Goal: Information Seeking & Learning: Learn about a topic

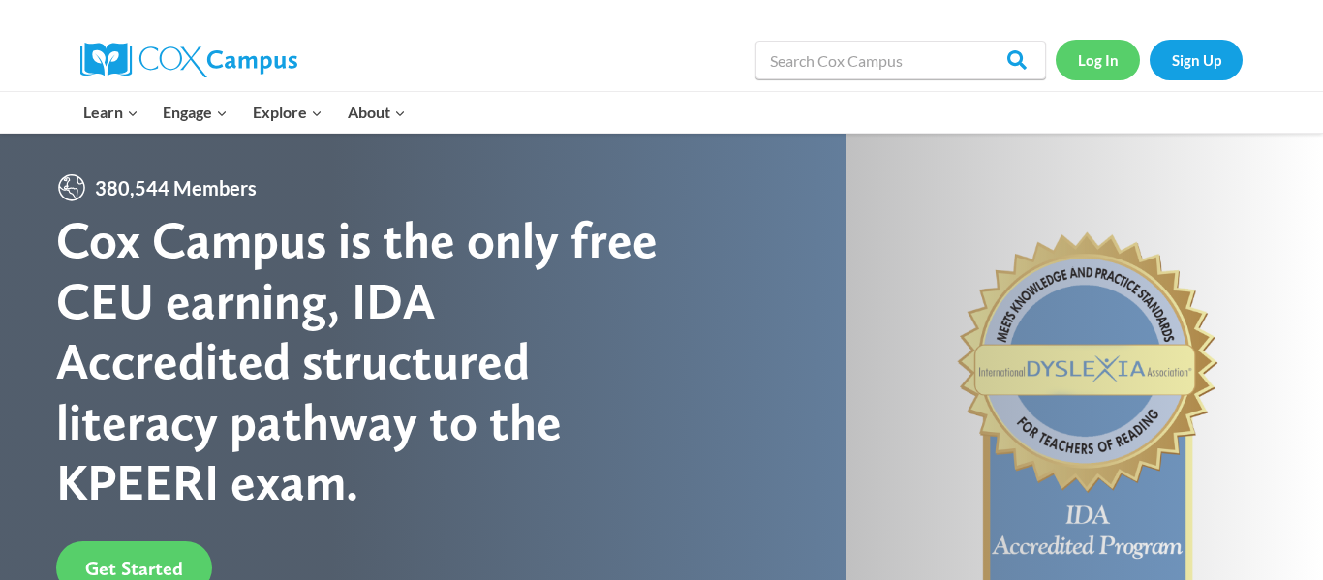
click at [1085, 61] on link "Log In" at bounding box center [1098, 60] width 84 height 40
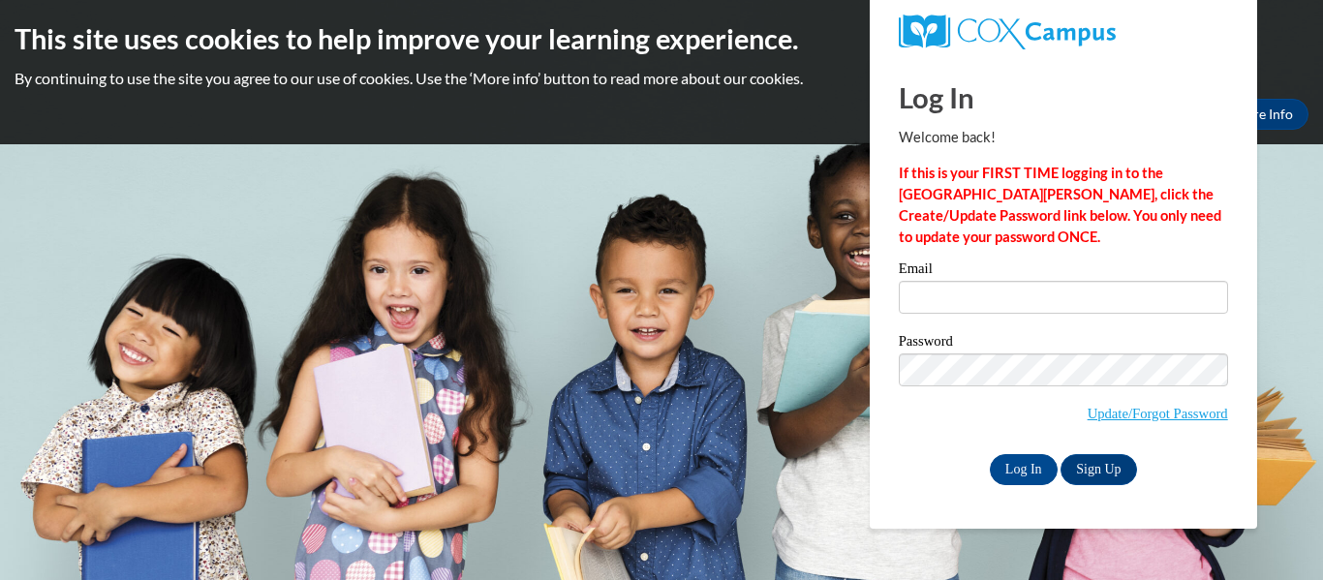
click at [0, 317] on body "This site uses cookies to help improve your learning experience. By continuing …" at bounding box center [661, 290] width 1323 height 580
type input "[EMAIL_ADDRESS][DOMAIN_NAME]"
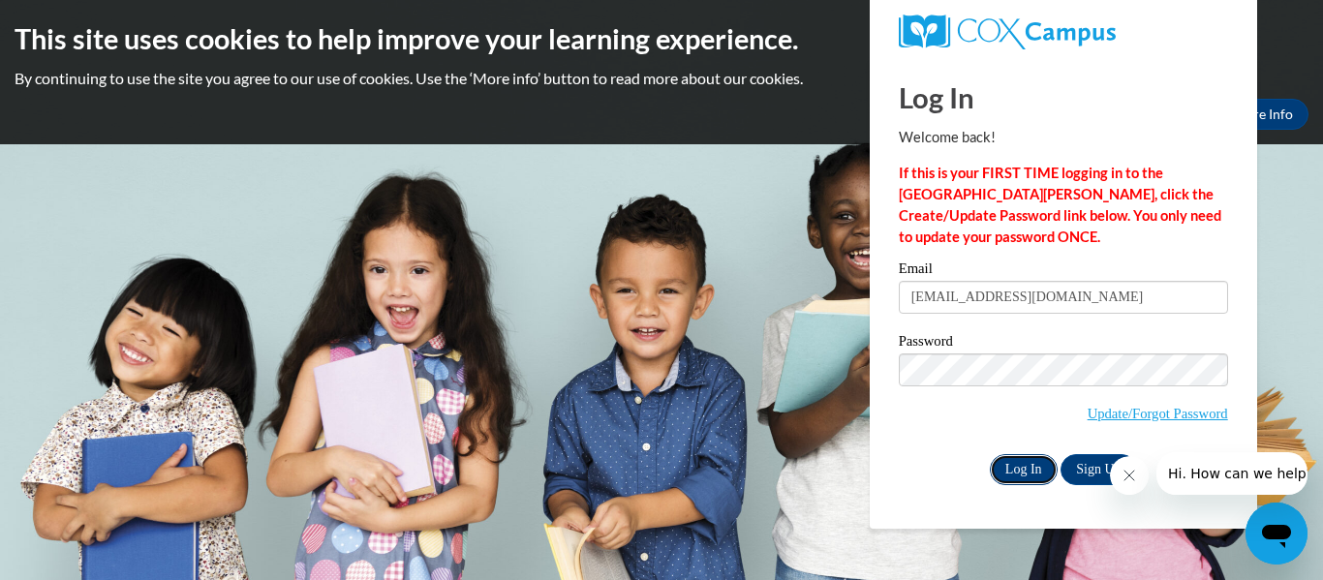
click at [1016, 459] on input "Log In" at bounding box center [1024, 469] width 68 height 31
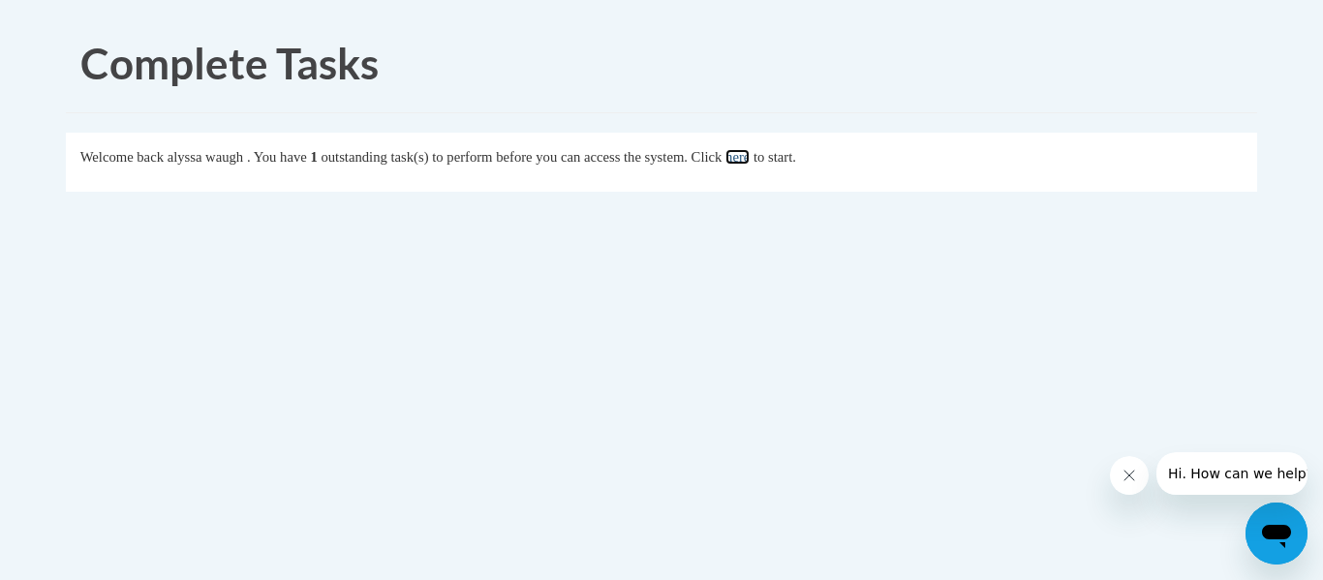
click at [750, 160] on link "here" at bounding box center [737, 156] width 24 height 15
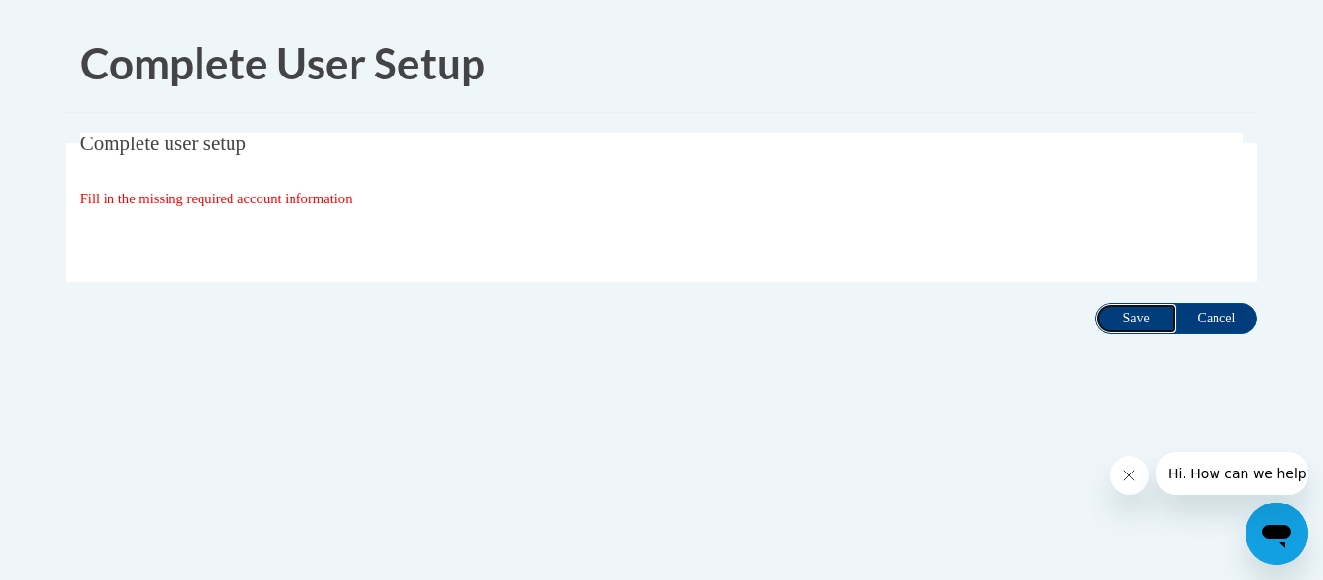
click at [1145, 320] on input "Save" at bounding box center [1135, 318] width 81 height 31
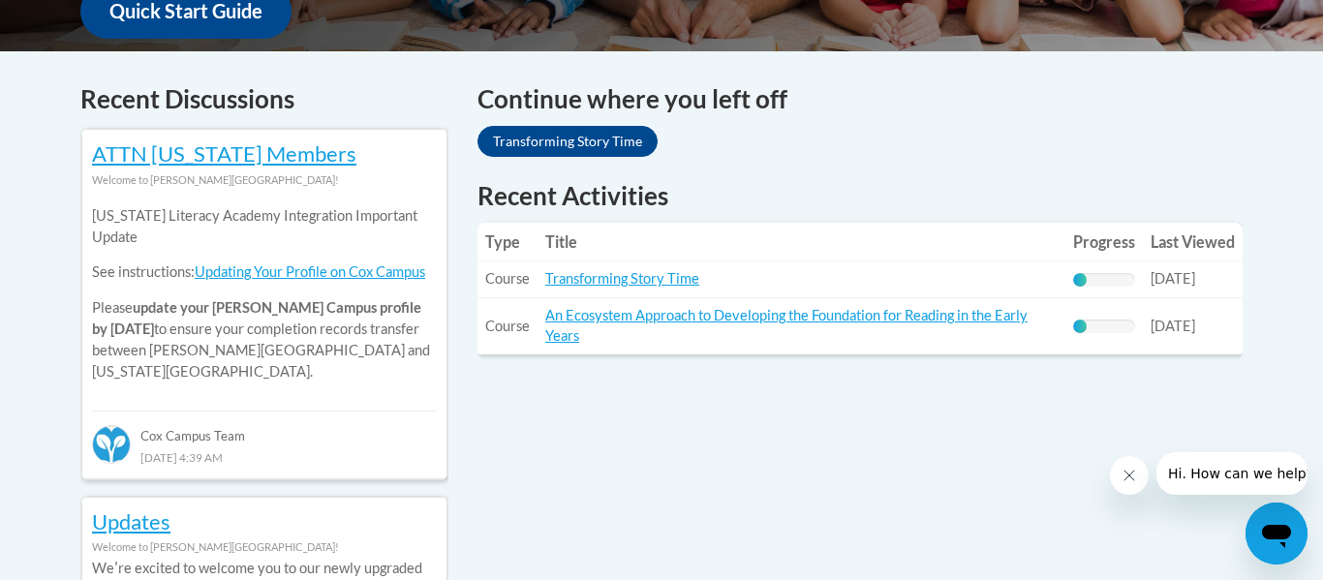
scroll to position [776, 0]
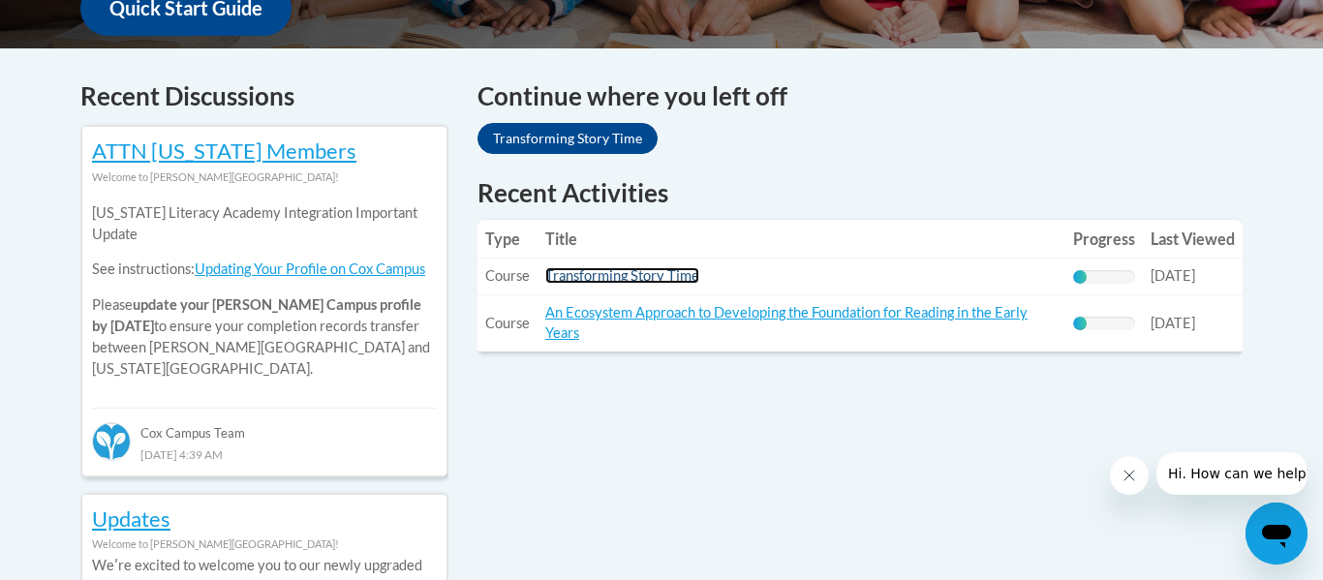
click at [625, 271] on link "Transforming Story Time" at bounding box center [622, 275] width 154 height 16
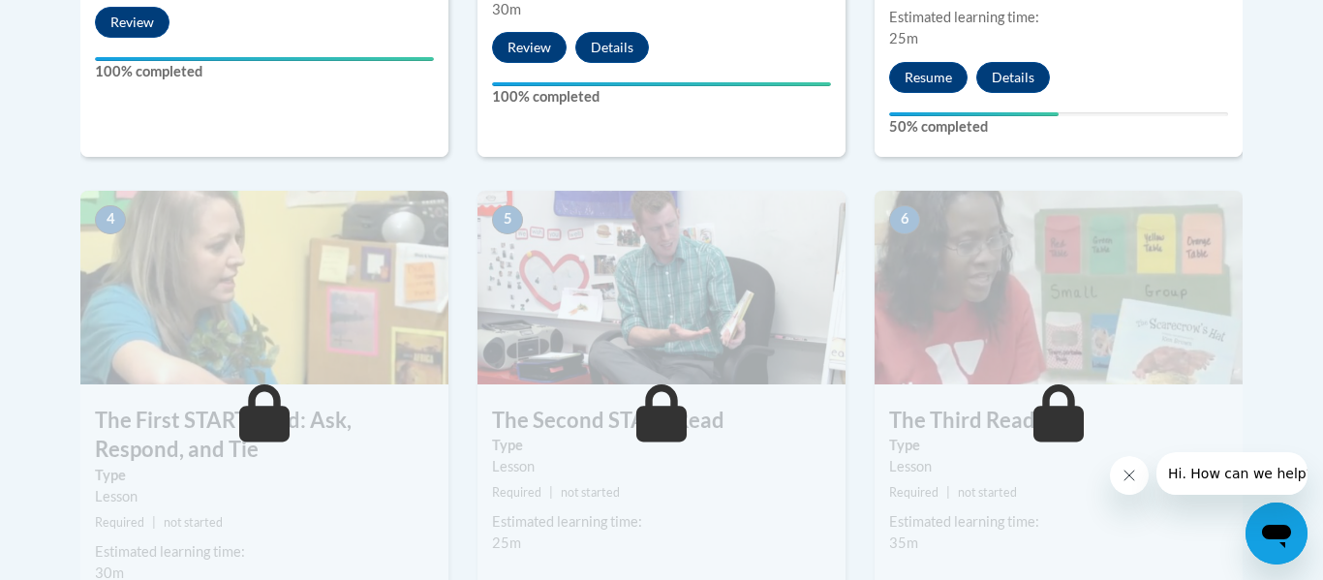
scroll to position [1001, 0]
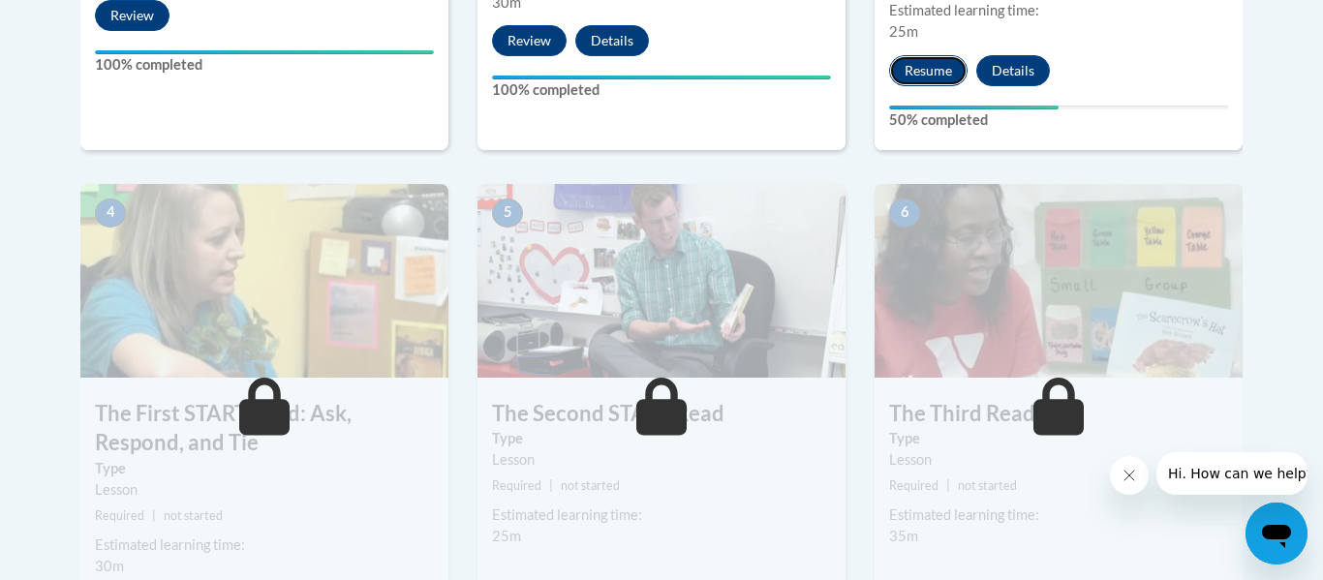
click at [950, 61] on button "Resume" at bounding box center [928, 70] width 78 height 31
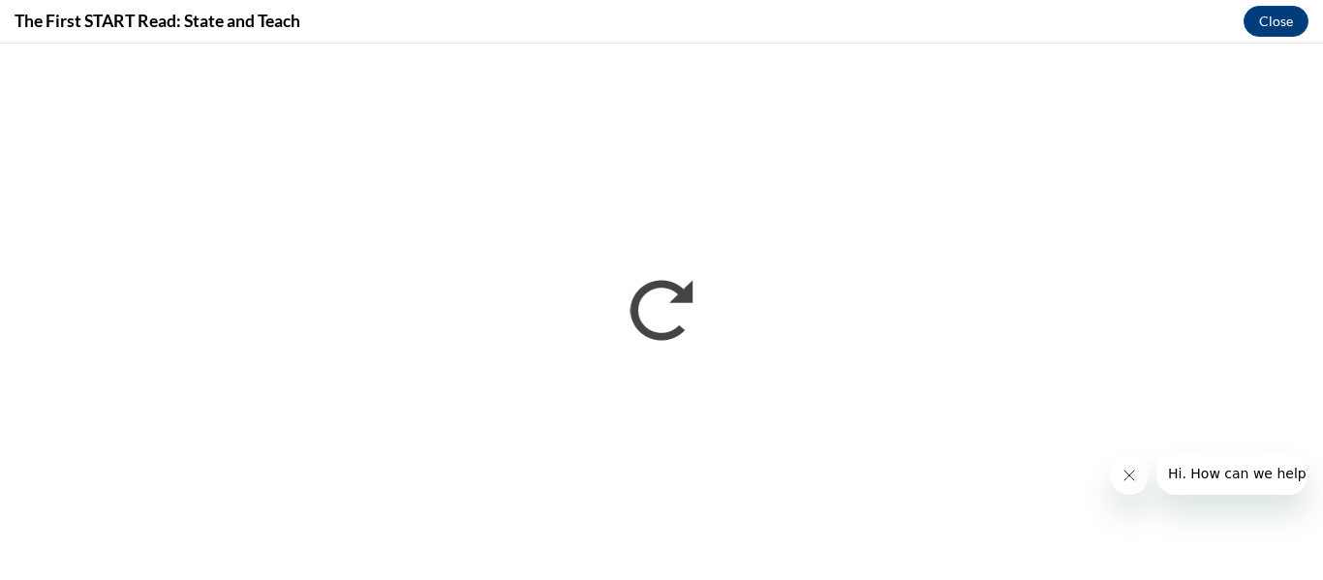
scroll to position [0, 0]
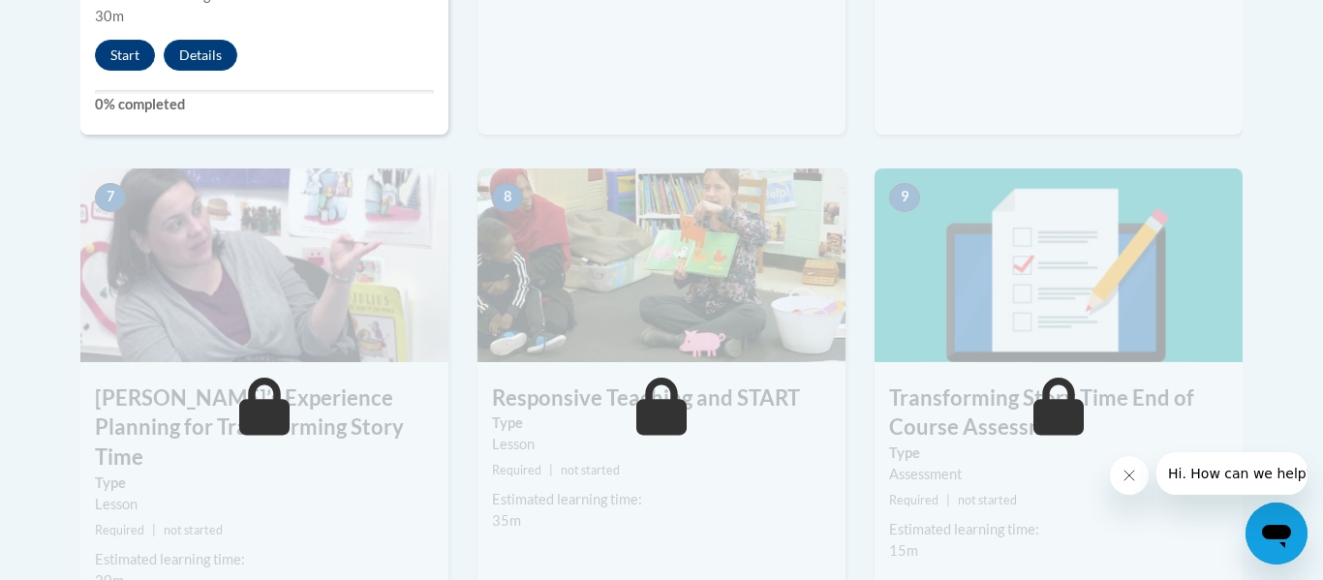
scroll to position [1548, 0]
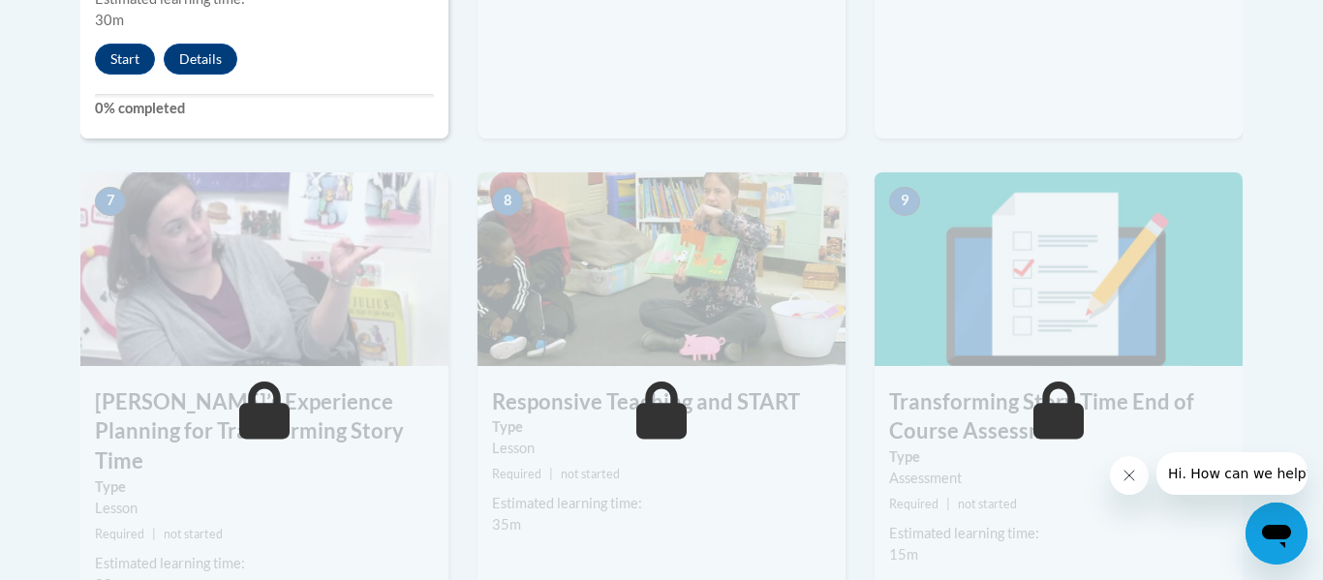
click at [463, 218] on div "8 Responsive Teaching and START Type Lesson Required | not started Estimated le…" at bounding box center [661, 410] width 397 height 476
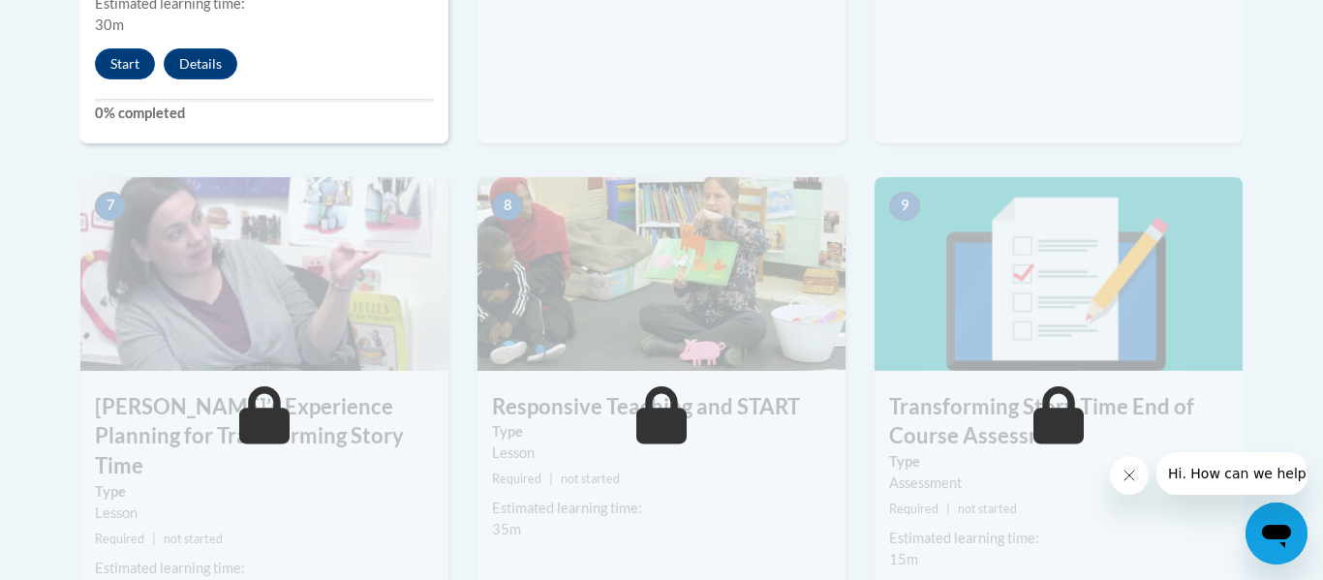
scroll to position [1546, 0]
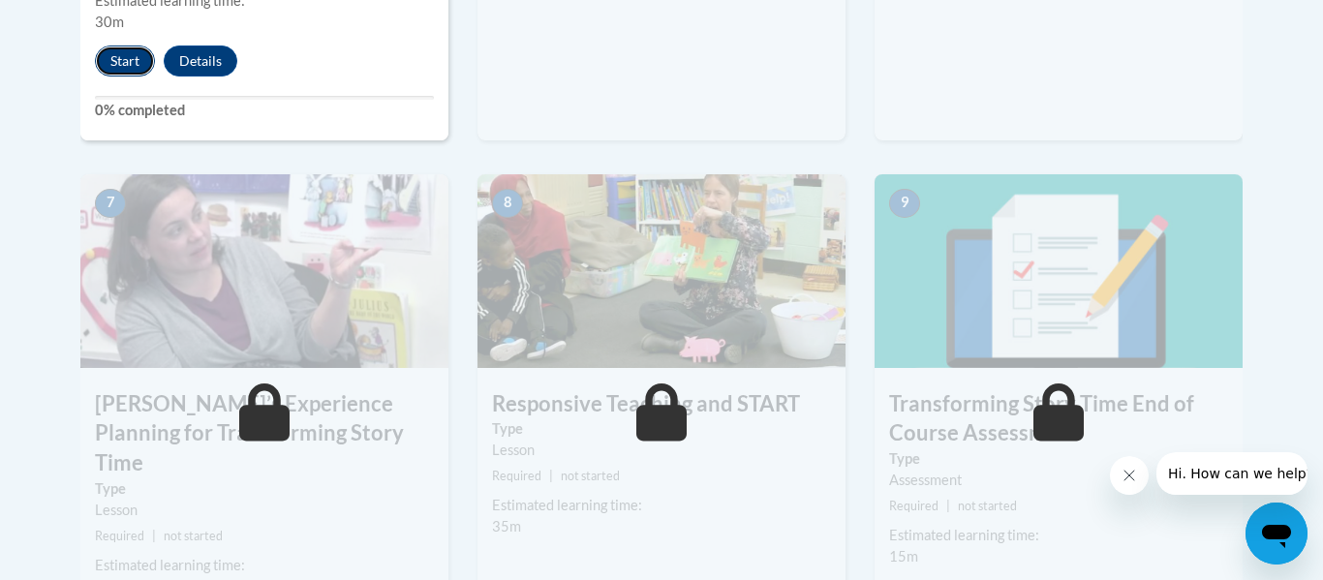
click at [138, 46] on button "Start" at bounding box center [125, 61] width 60 height 31
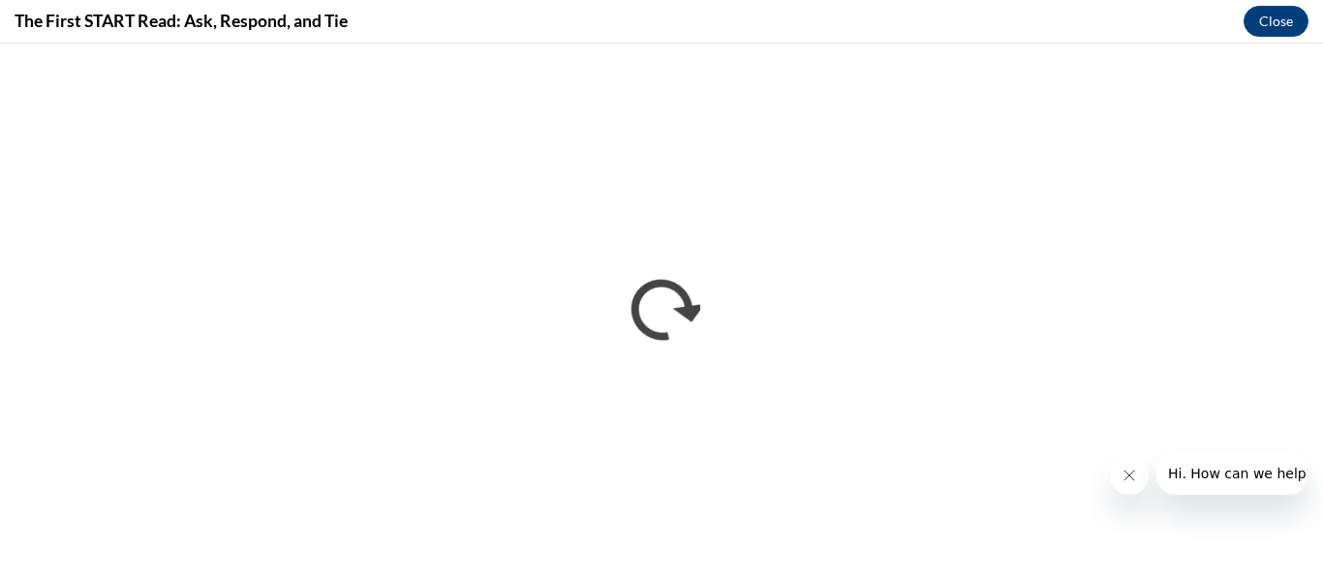
scroll to position [0, 0]
click at [1130, 481] on icon "Close message from company" at bounding box center [1128, 475] width 15 height 15
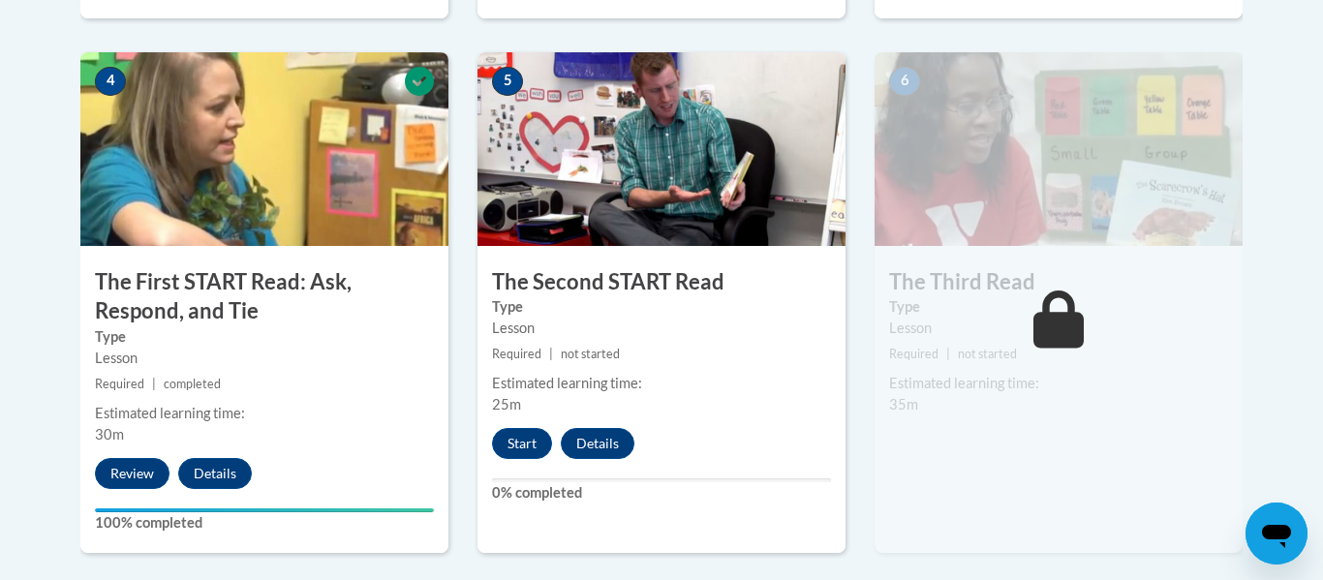
scroll to position [1137, 0]
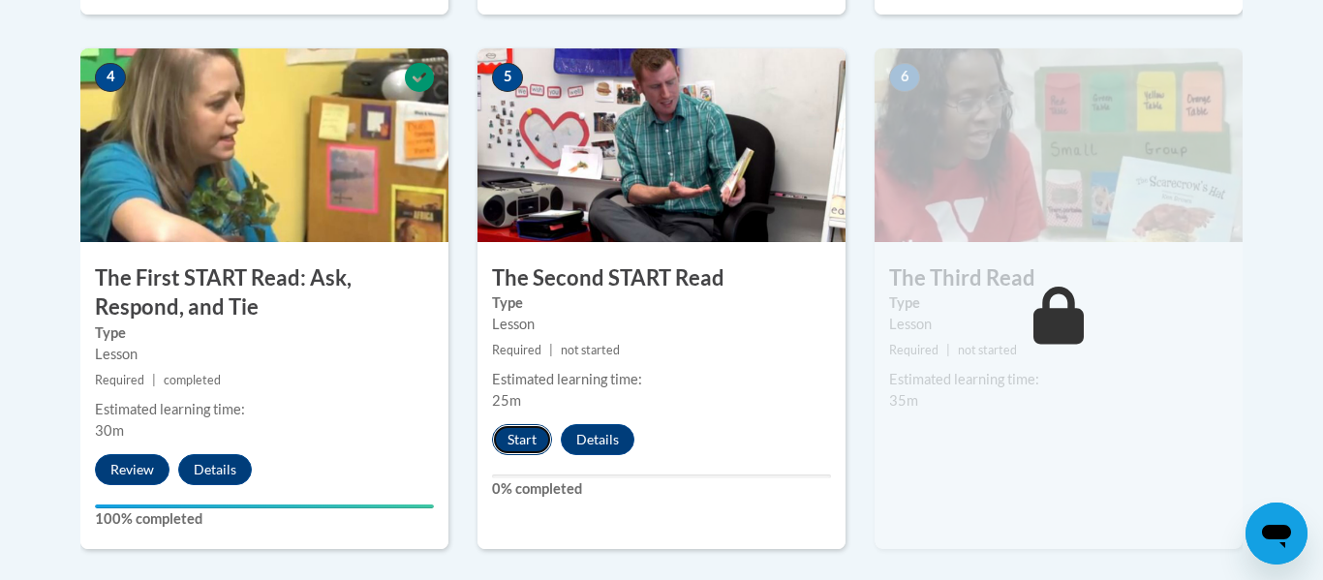
click at [506, 450] on button "Start" at bounding box center [522, 439] width 60 height 31
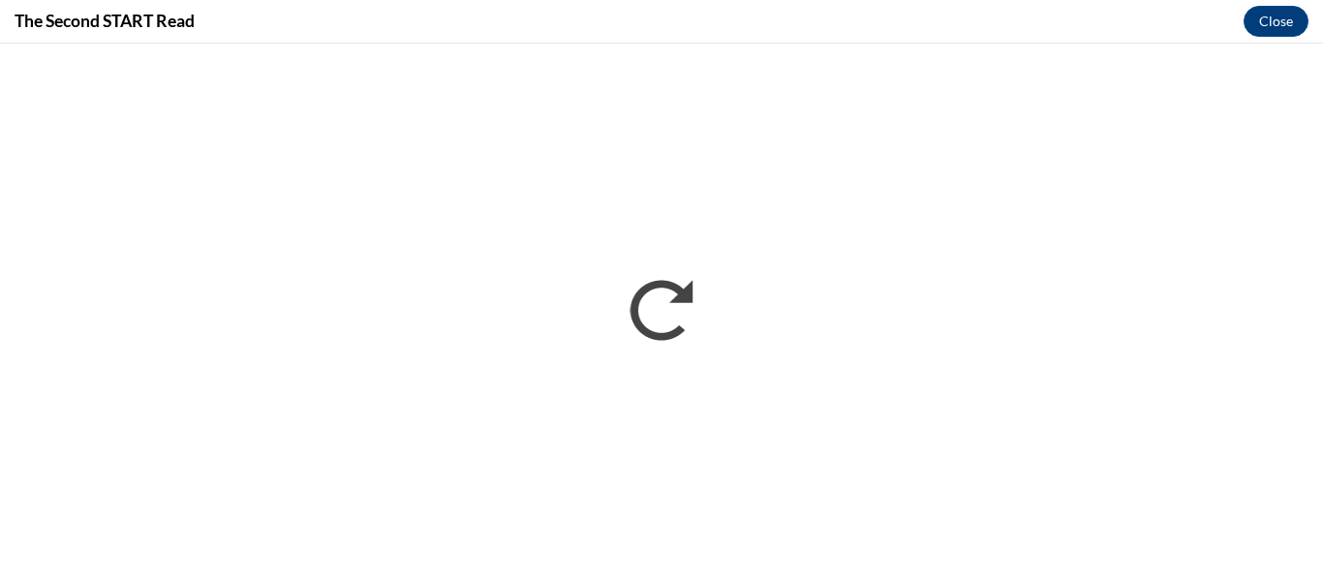
scroll to position [0, 0]
